Goal: Task Accomplishment & Management: Manage account settings

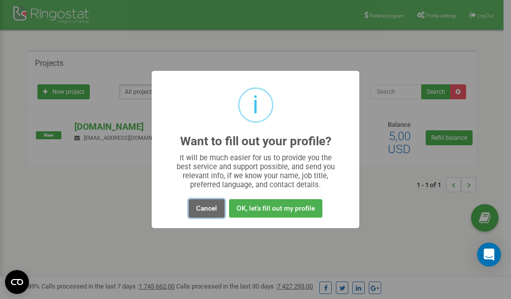
click at [209, 211] on button "Cancel" at bounding box center [207, 208] width 36 height 18
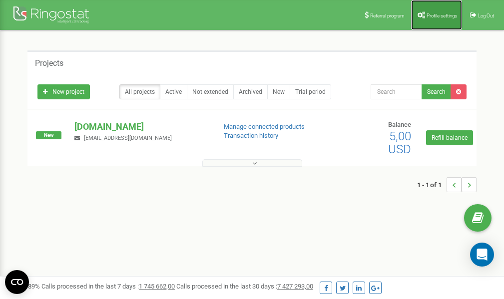
click at [438, 10] on link "Profile settings" at bounding box center [436, 15] width 51 height 30
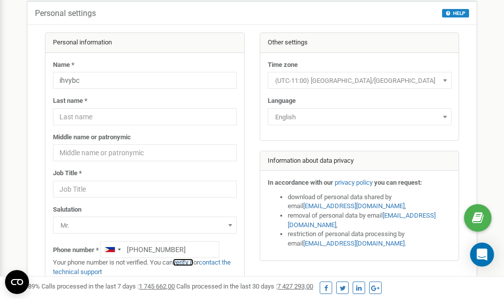
click at [185, 262] on link "verify it" at bounding box center [183, 262] width 20 height 7
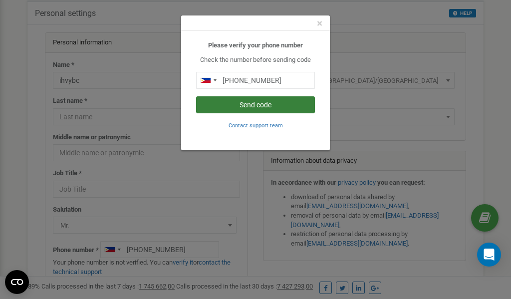
click at [239, 103] on button "Send code" at bounding box center [255, 104] width 119 height 17
